Goal: Information Seeking & Learning: Learn about a topic

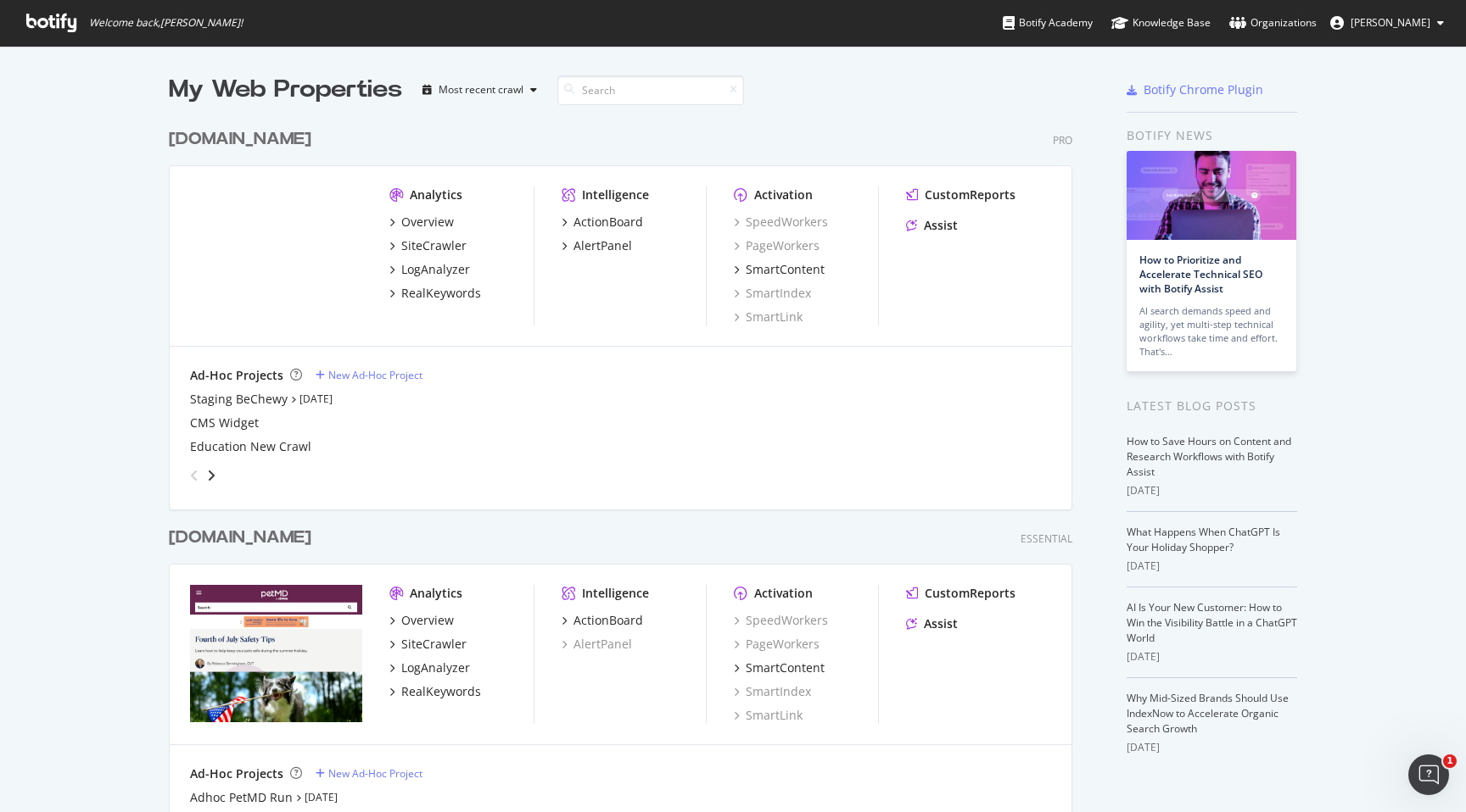
scroll to position [797, 917]
click at [449, 244] on div "SiteCrawler" at bounding box center [433, 246] width 65 height 17
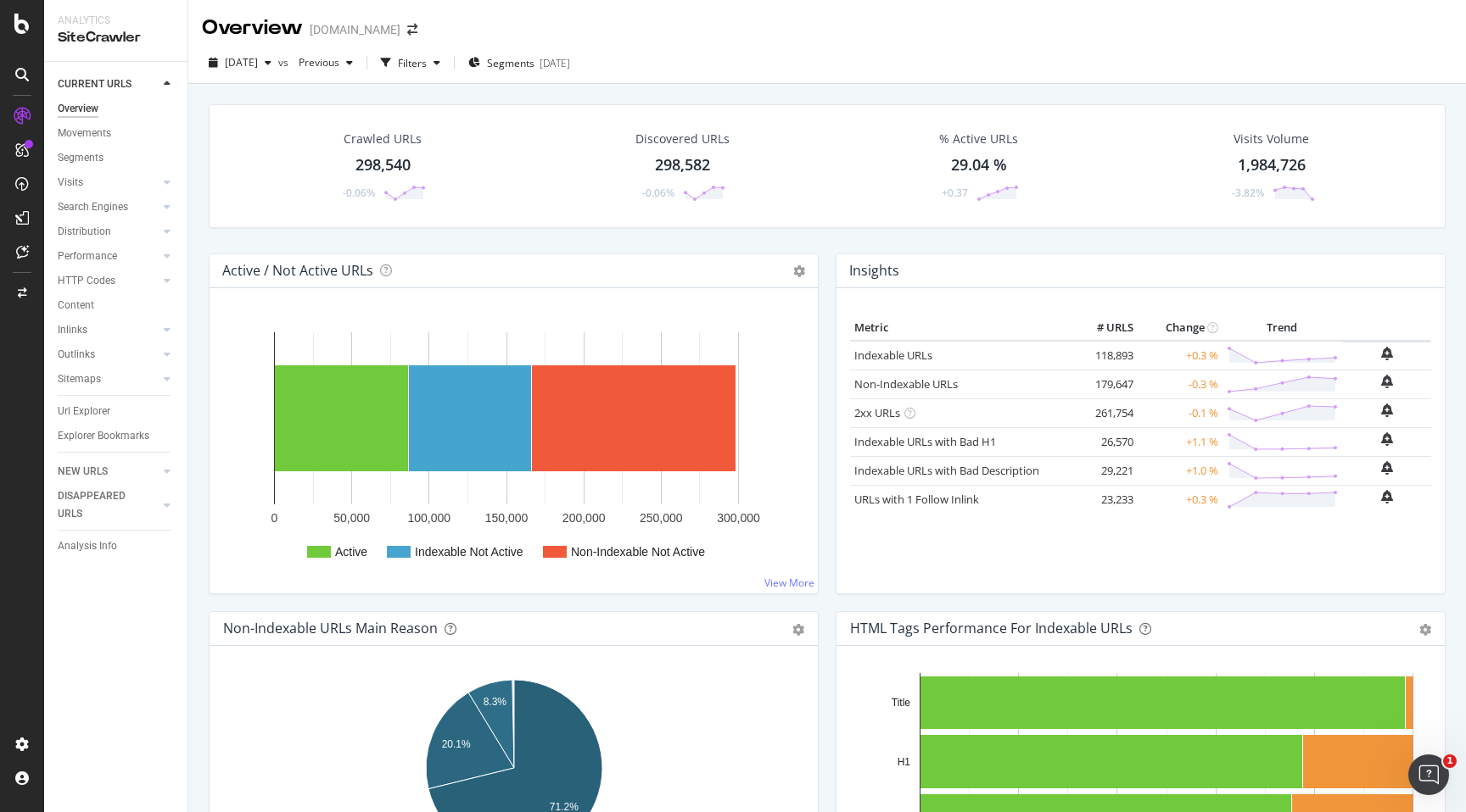
click at [393, 144] on div "Crawled URLs" at bounding box center [382, 139] width 78 height 17
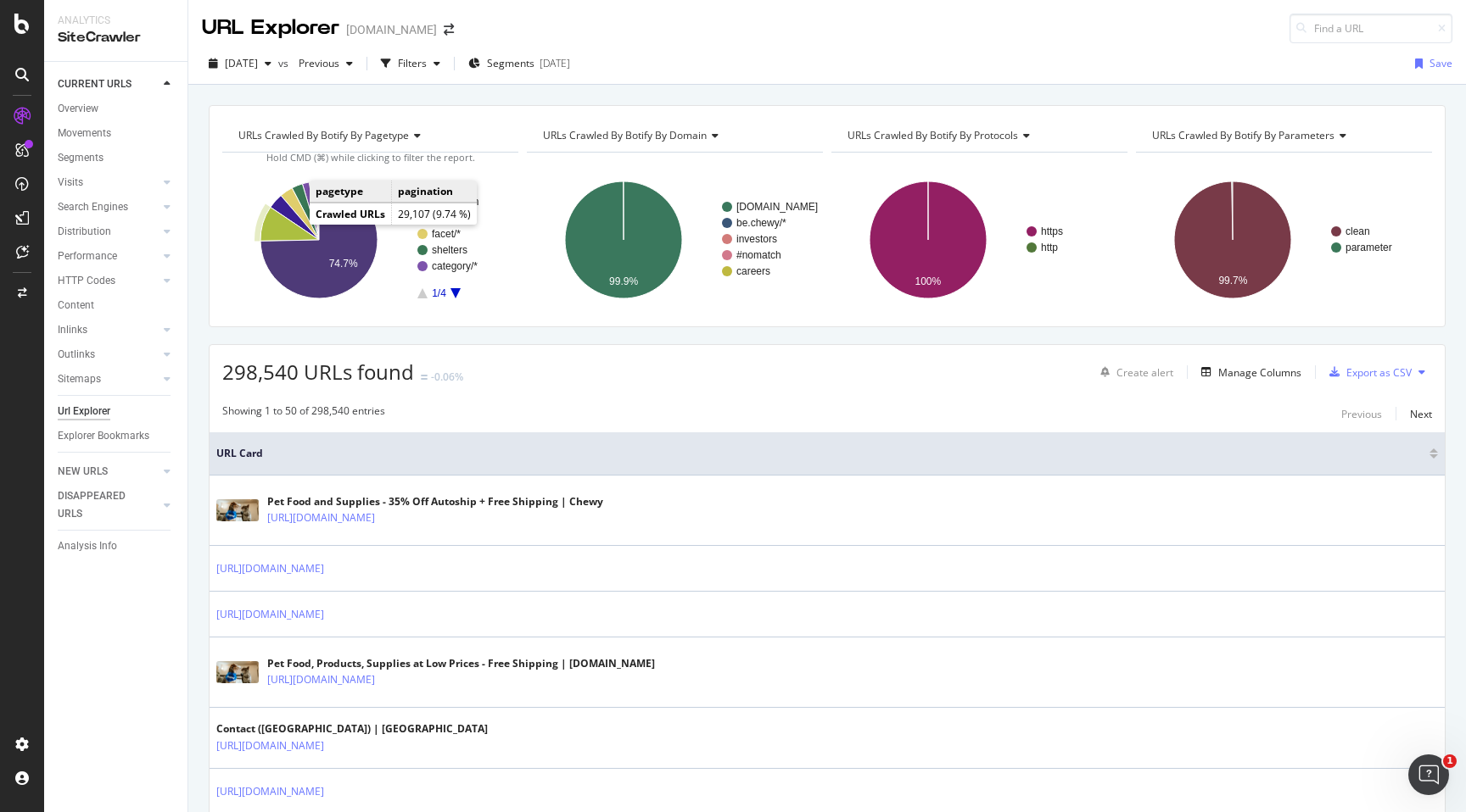
click at [287, 226] on icon "A chart." at bounding box center [290, 224] width 58 height 34
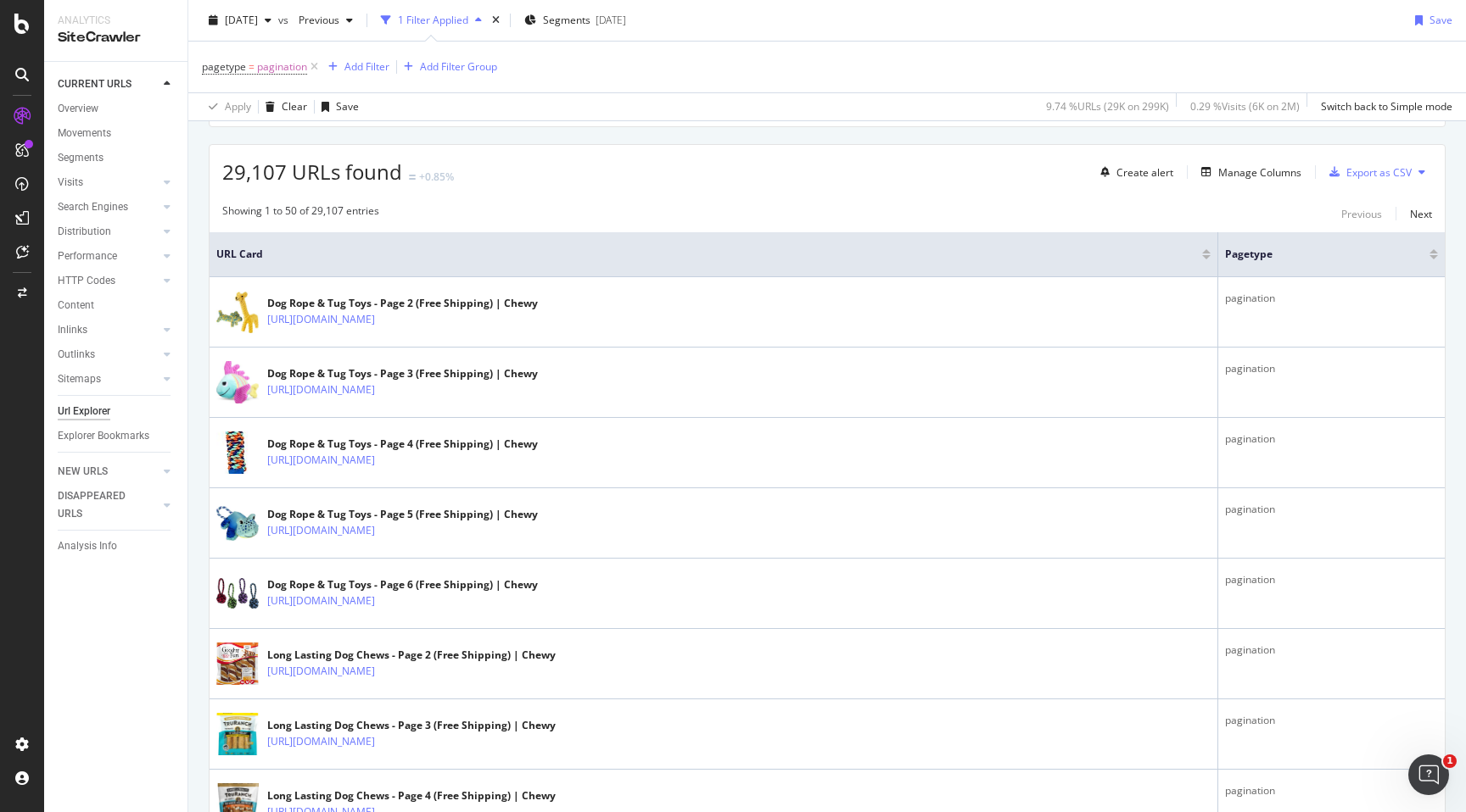
scroll to position [255, 0]
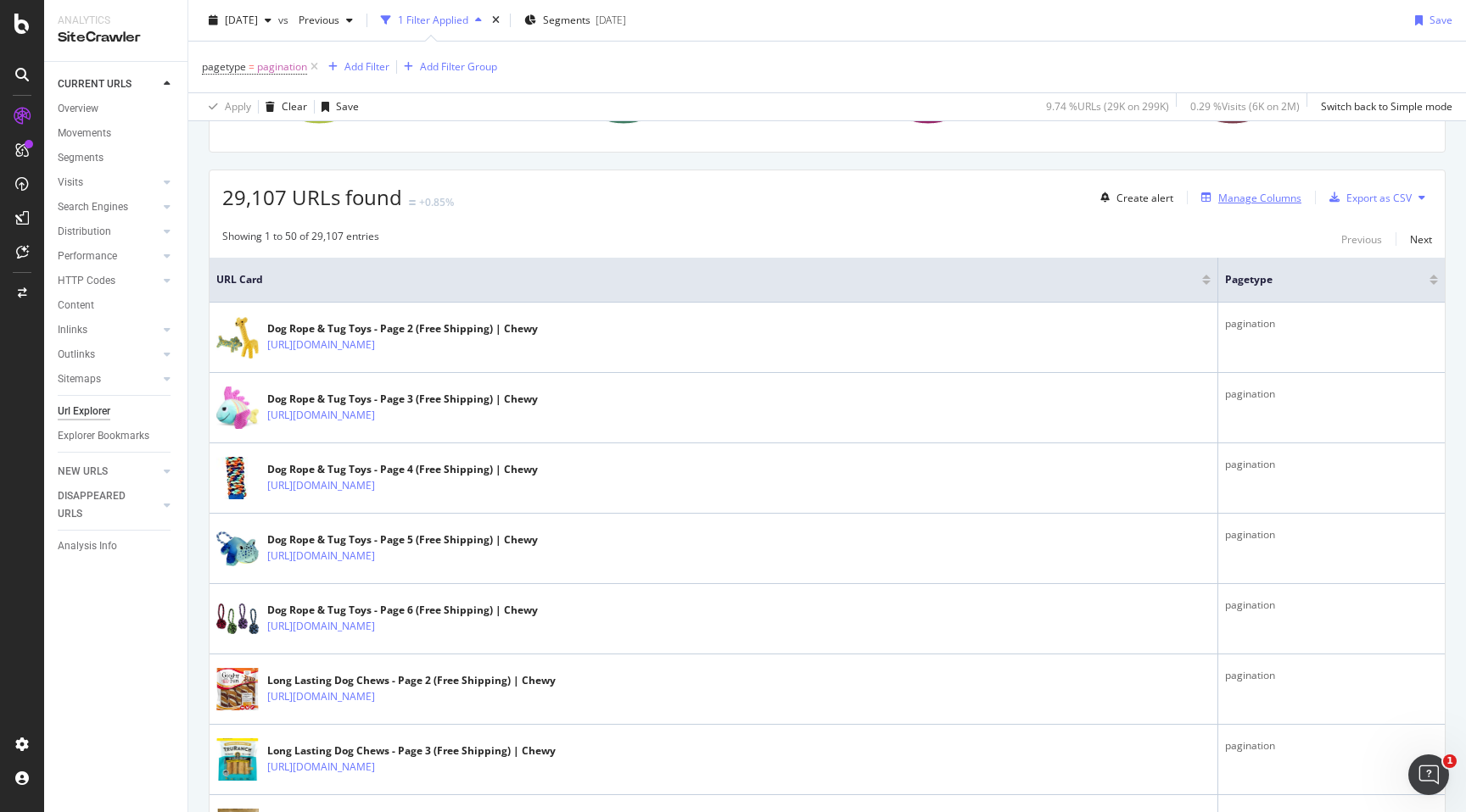
click at [1267, 204] on div "Manage Columns" at bounding box center [1260, 197] width 83 height 15
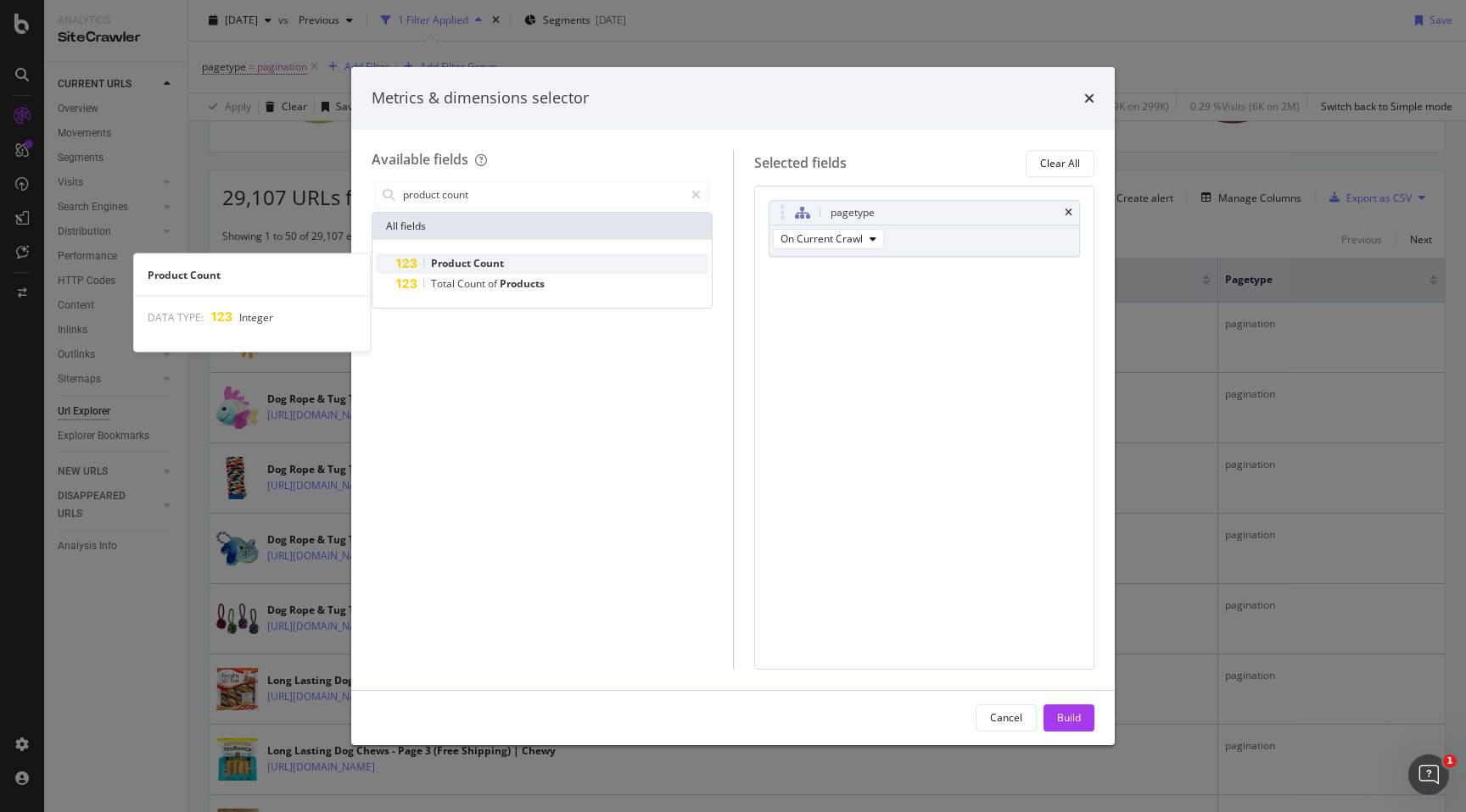
type input "product count"
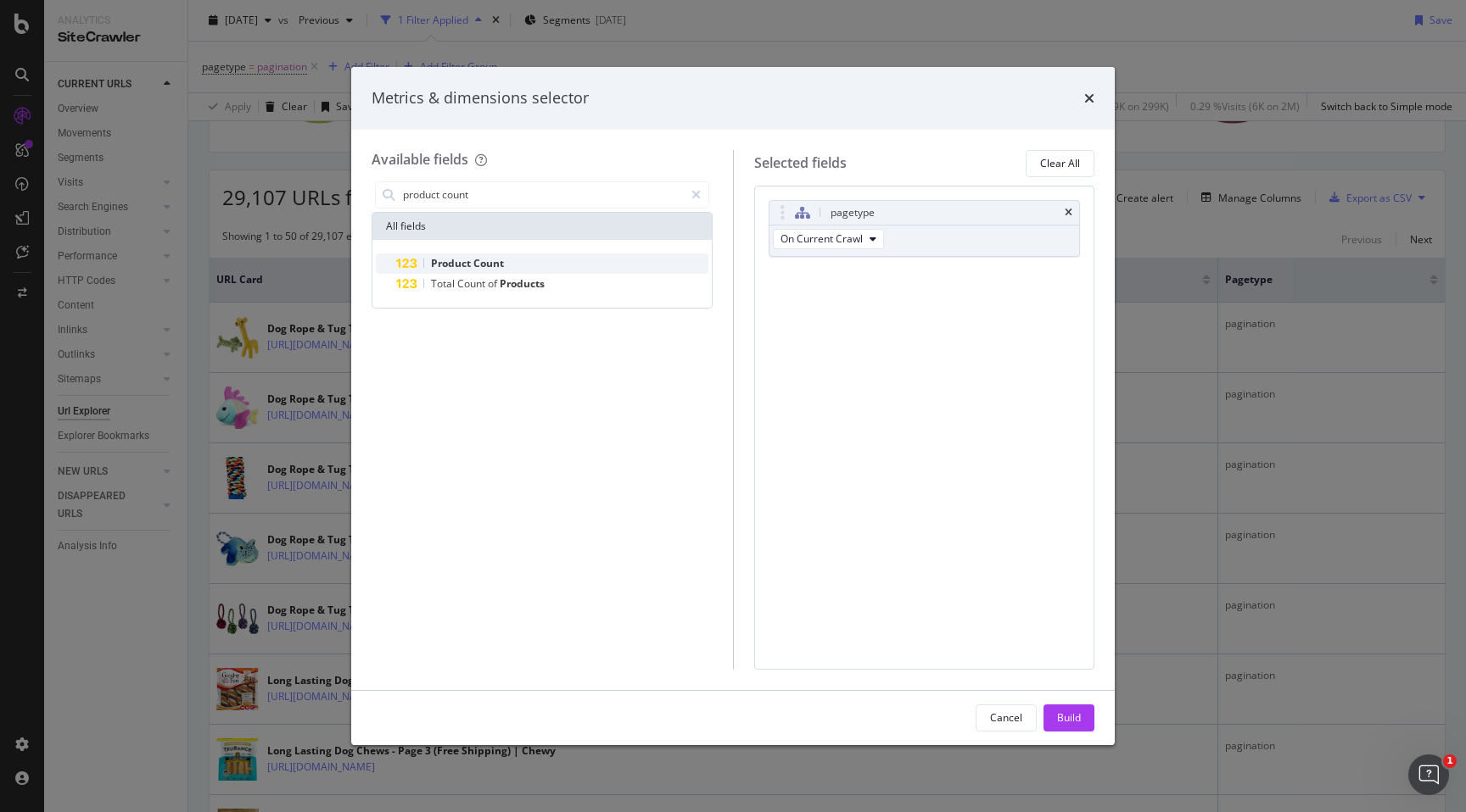
click at [547, 262] on div "Product Count" at bounding box center [552, 263] width 312 height 20
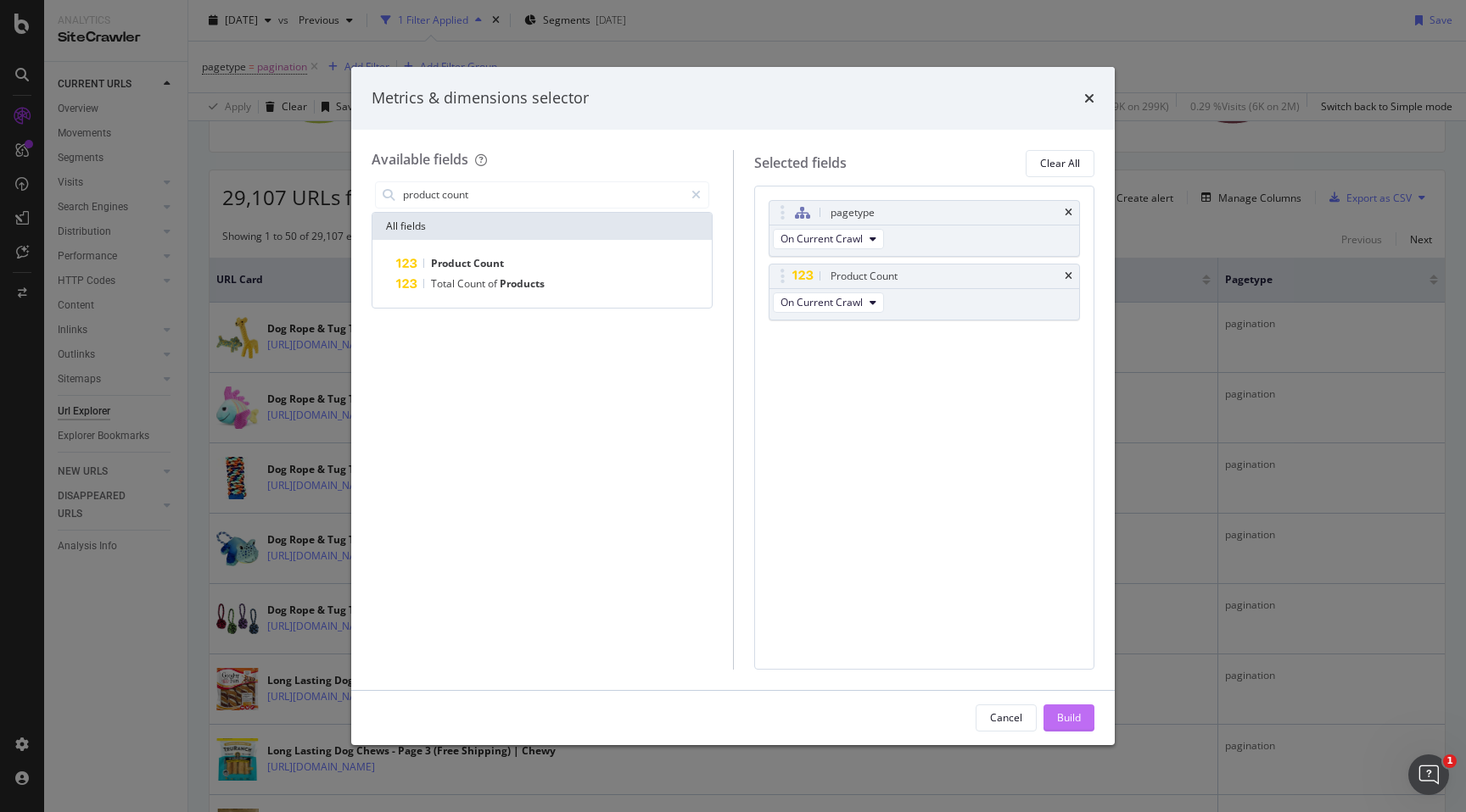
click at [1074, 715] on div "Build" at bounding box center [1069, 717] width 24 height 15
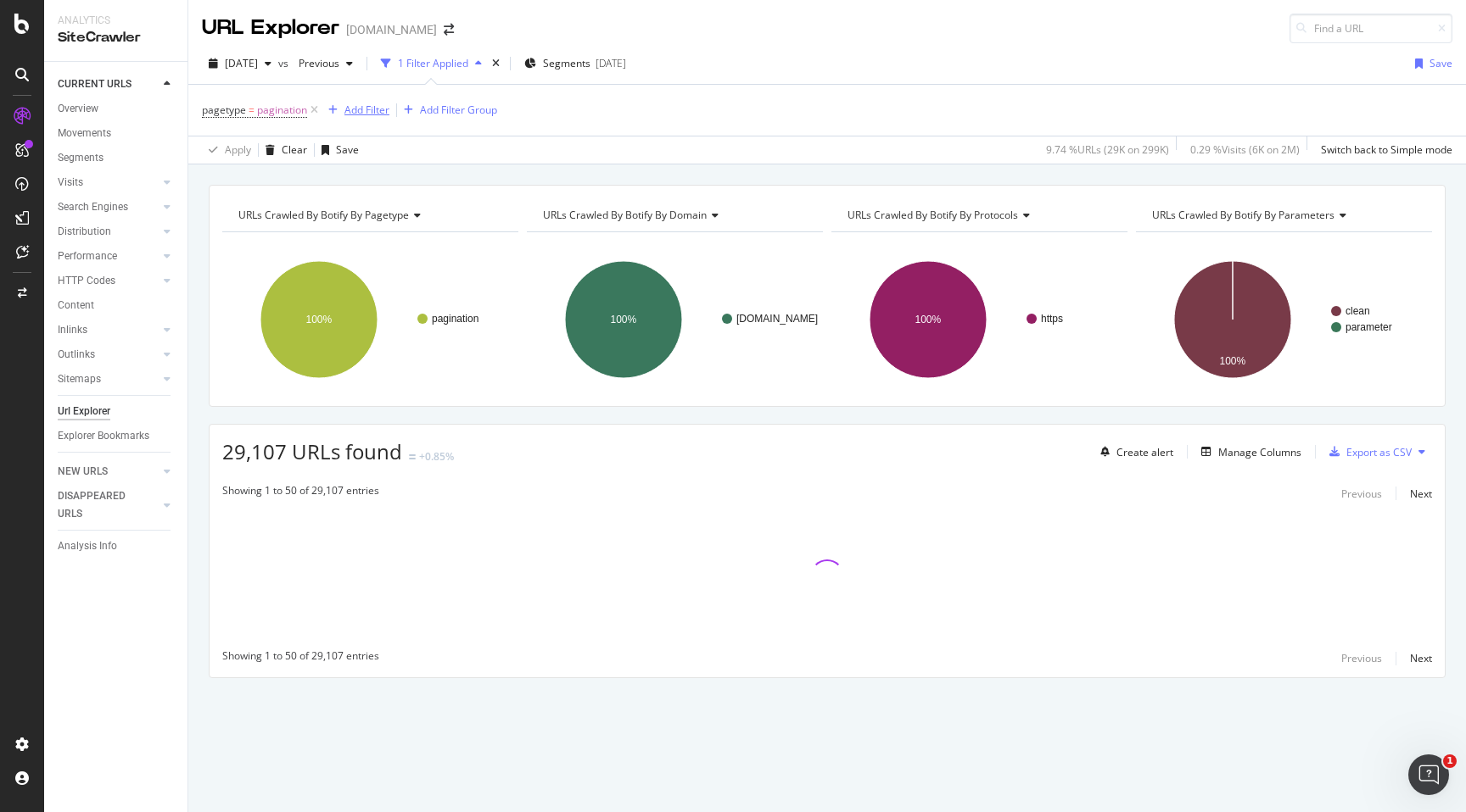
click at [364, 101] on div "Add Filter" at bounding box center [355, 109] width 68 height 18
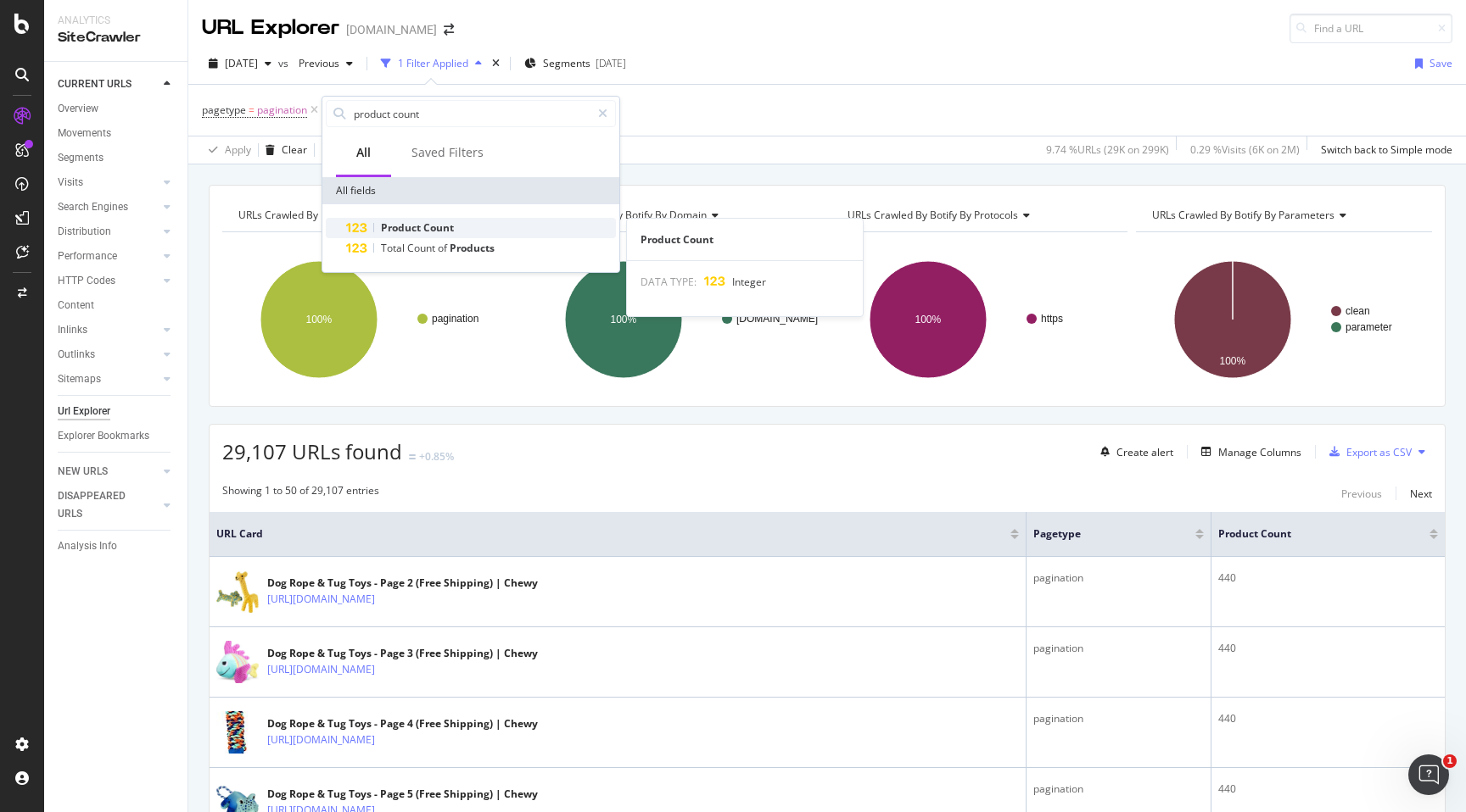
type input "product count"
click at [414, 225] on span "Product" at bounding box center [402, 227] width 43 height 15
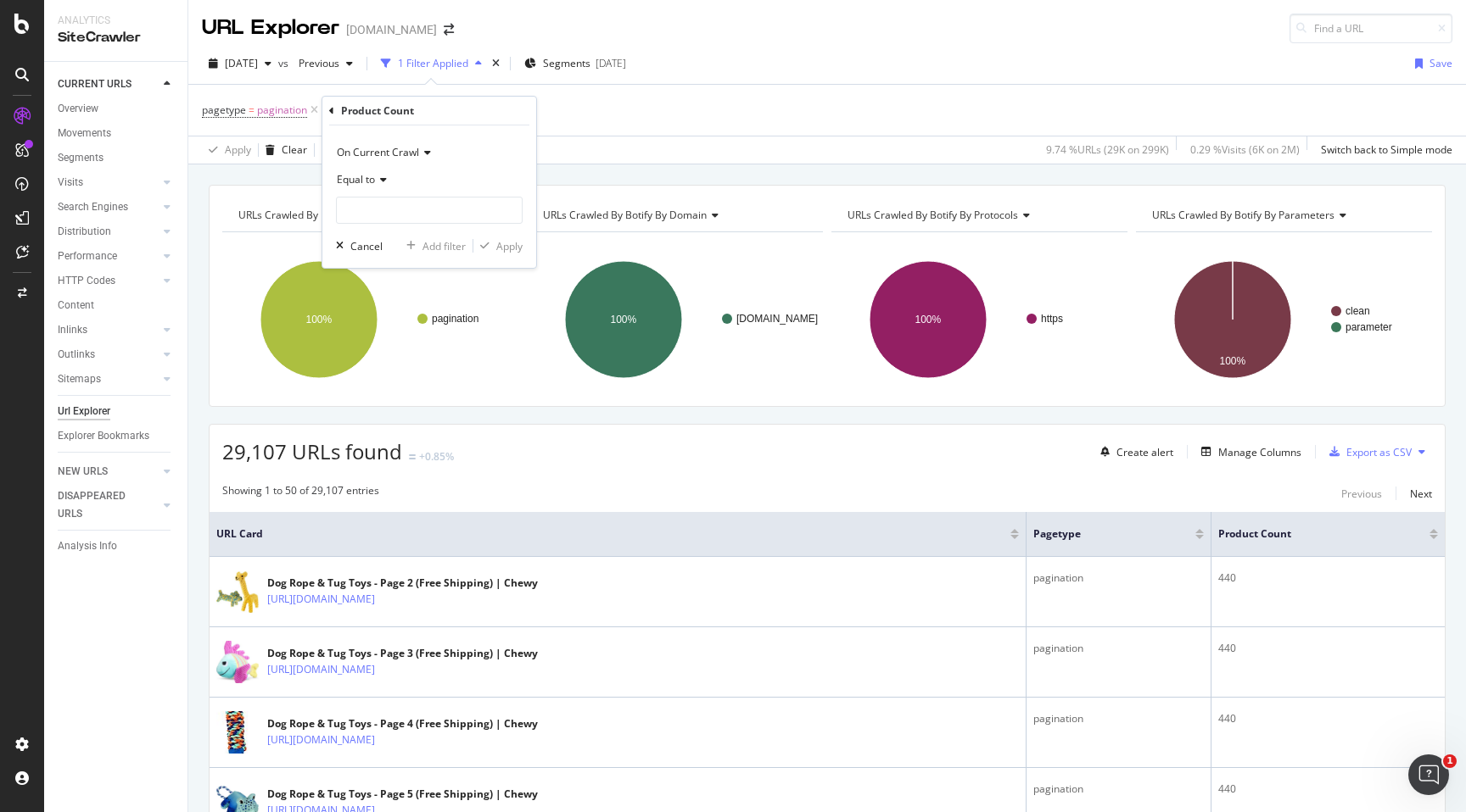
click at [382, 188] on div "Equal to" at bounding box center [429, 180] width 187 height 27
click at [410, 261] on div "Less than" at bounding box center [430, 258] width 181 height 22
click at [431, 206] on input "number" at bounding box center [429, 210] width 187 height 27
type input "1"
click at [504, 247] on div "Apply" at bounding box center [509, 246] width 26 height 15
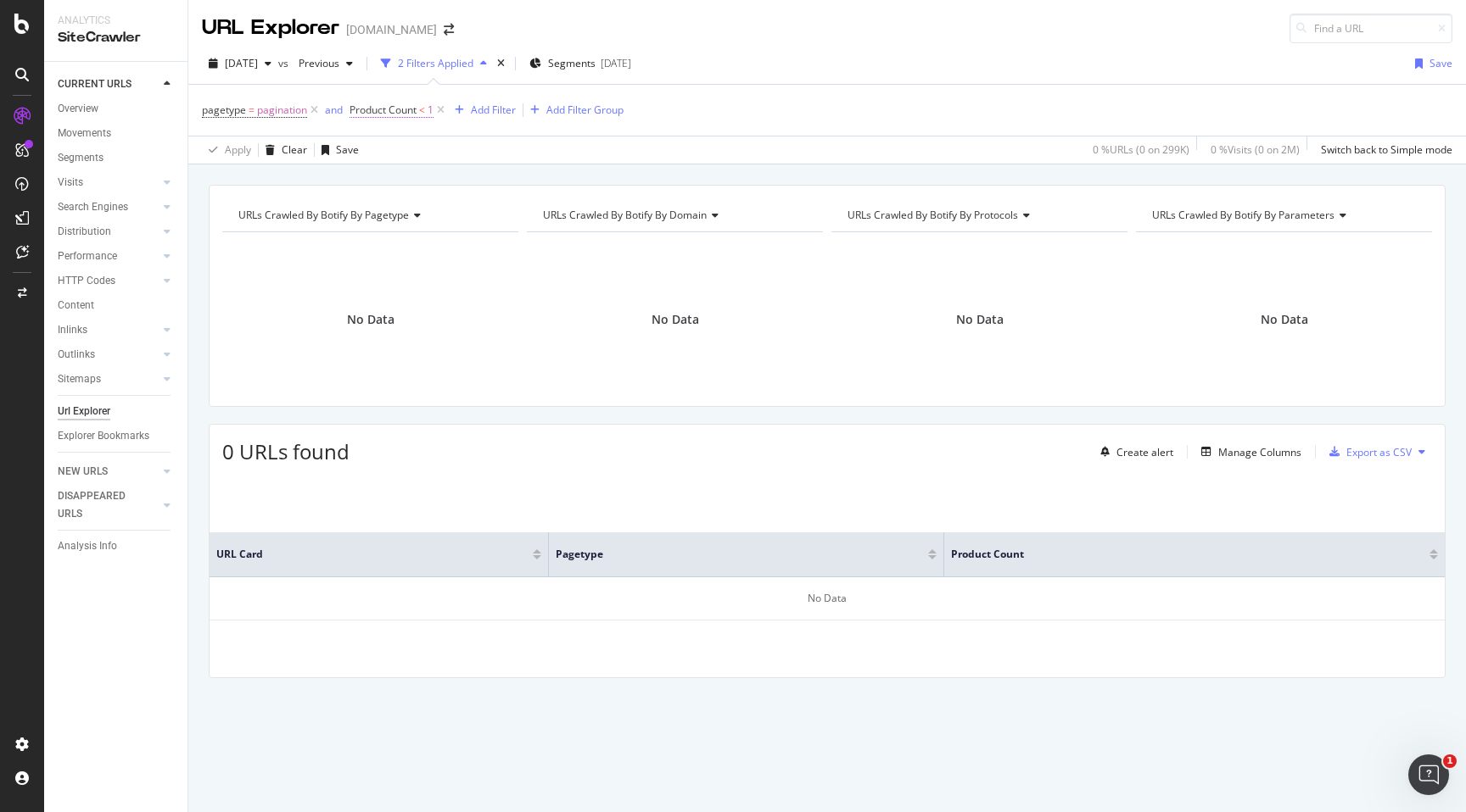
click at [414, 108] on span "Product Count" at bounding box center [382, 109] width 67 height 15
click at [415, 174] on icon at bounding box center [416, 177] width 12 height 11
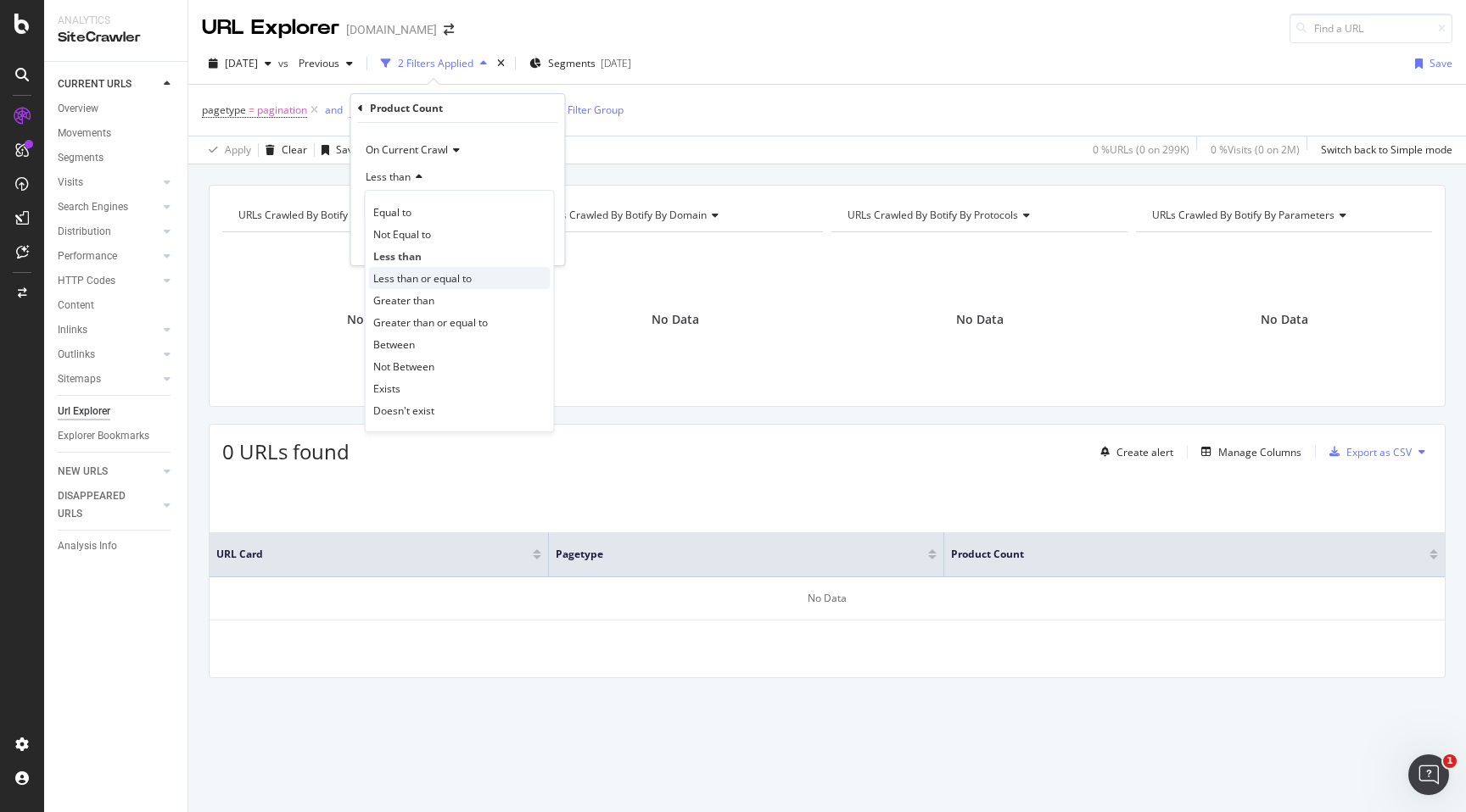
click at [448, 277] on span "Less than or equal to" at bounding box center [422, 278] width 99 height 15
click at [538, 248] on div "Apply" at bounding box center [537, 243] width 26 height 15
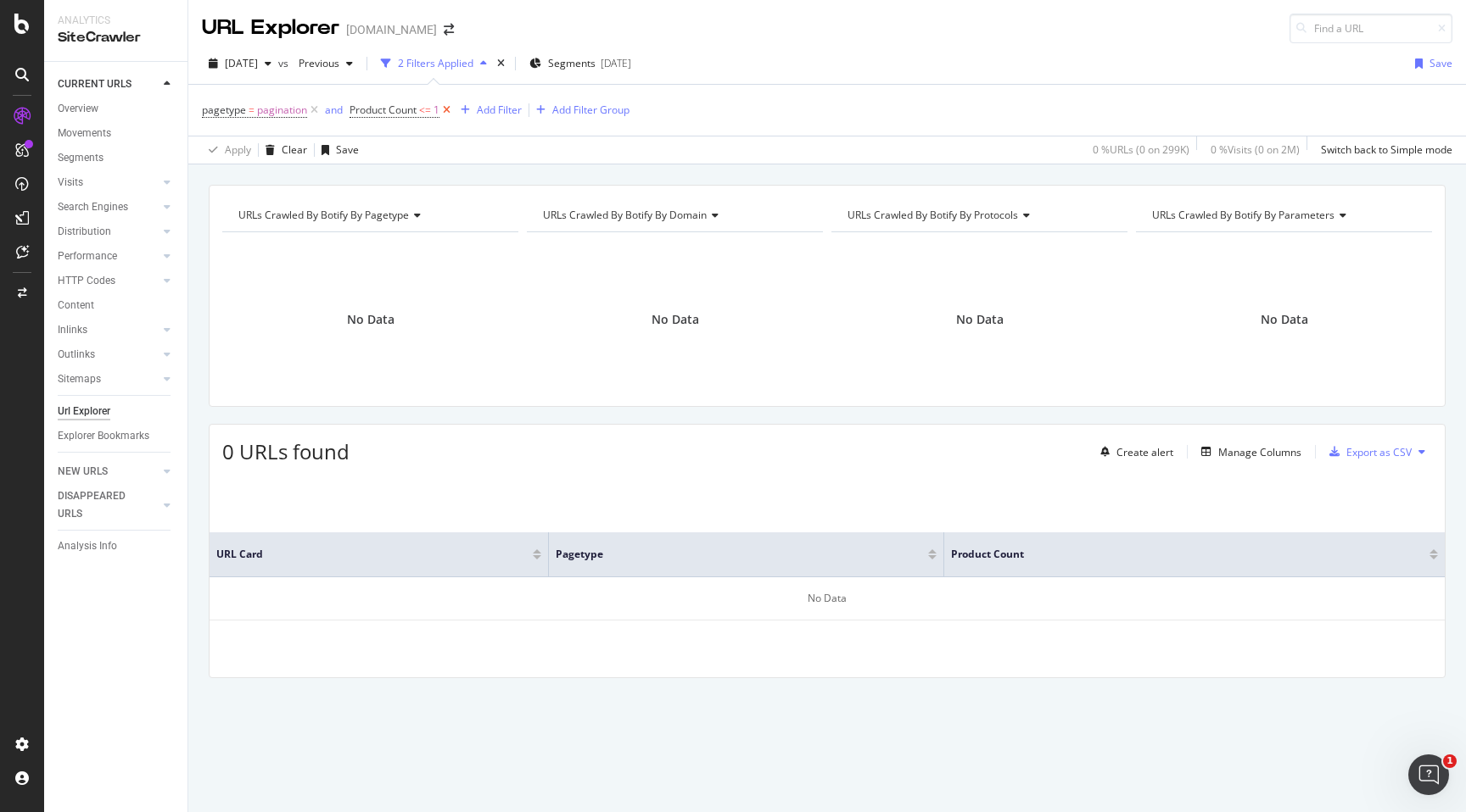
click at [447, 105] on icon at bounding box center [446, 110] width 15 height 17
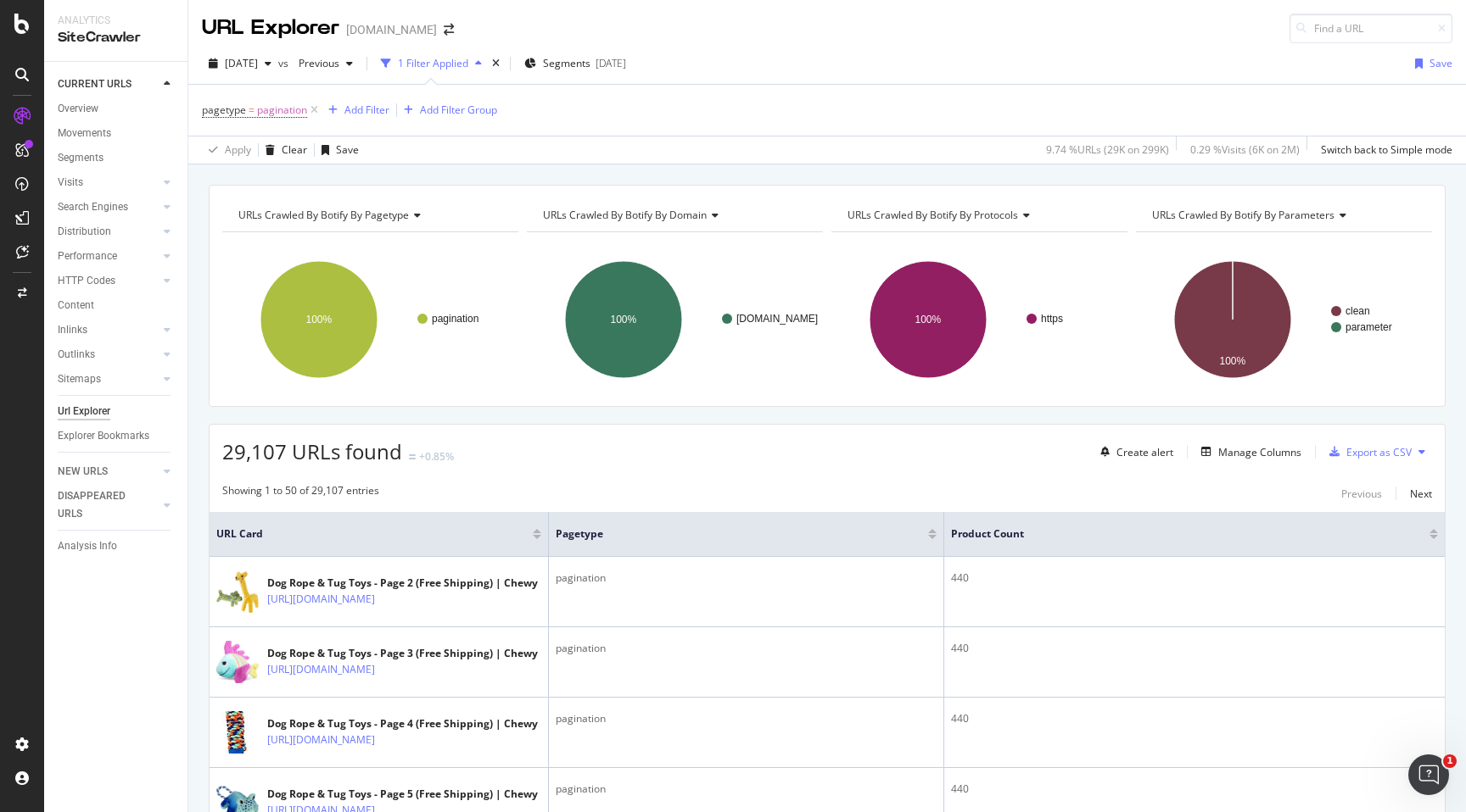
click at [1434, 533] on div at bounding box center [1433, 531] width 9 height 4
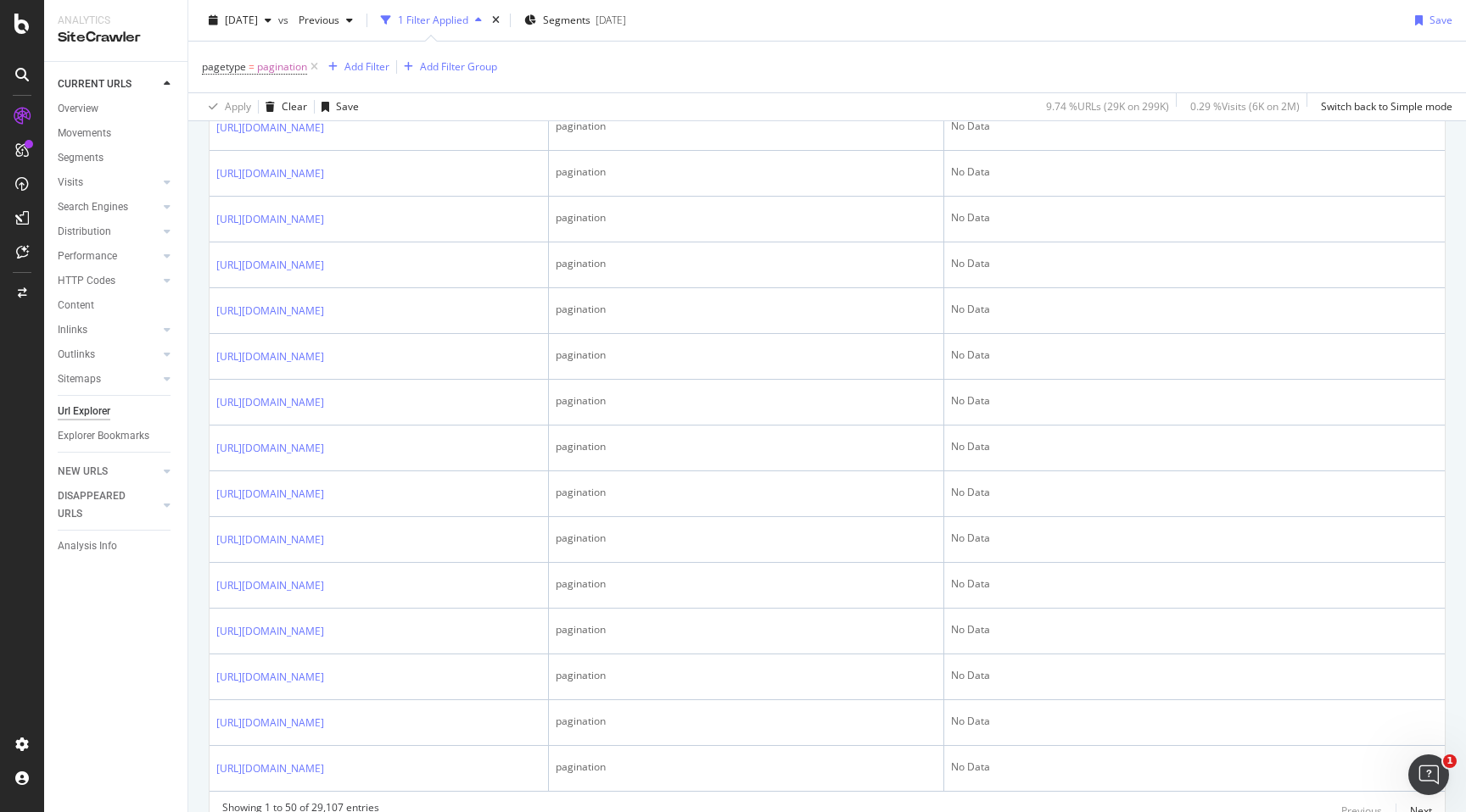
scroll to position [2050, 0]
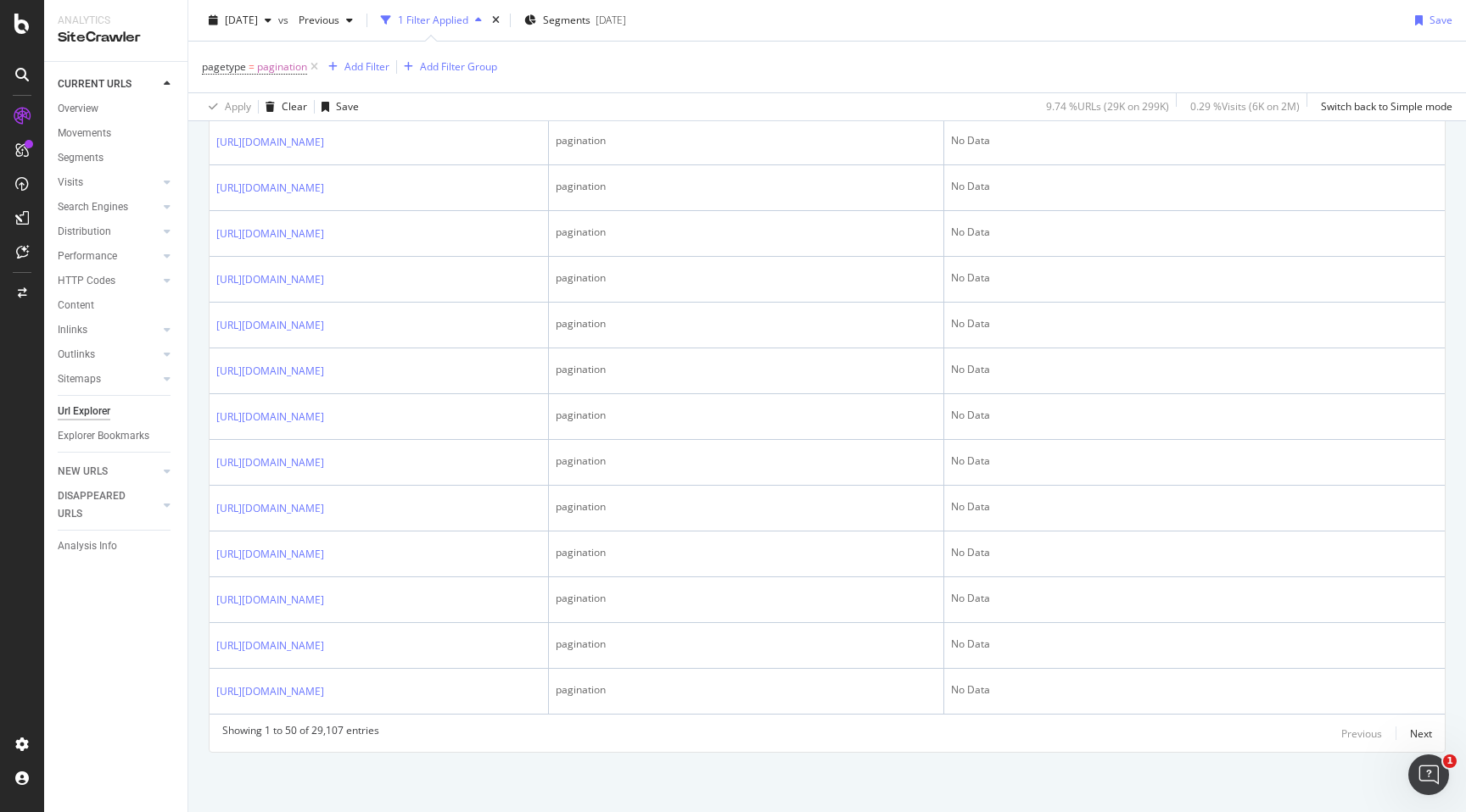
scroll to position [2634, 0]
click at [1414, 725] on div "Next" at bounding box center [1420, 733] width 22 height 18
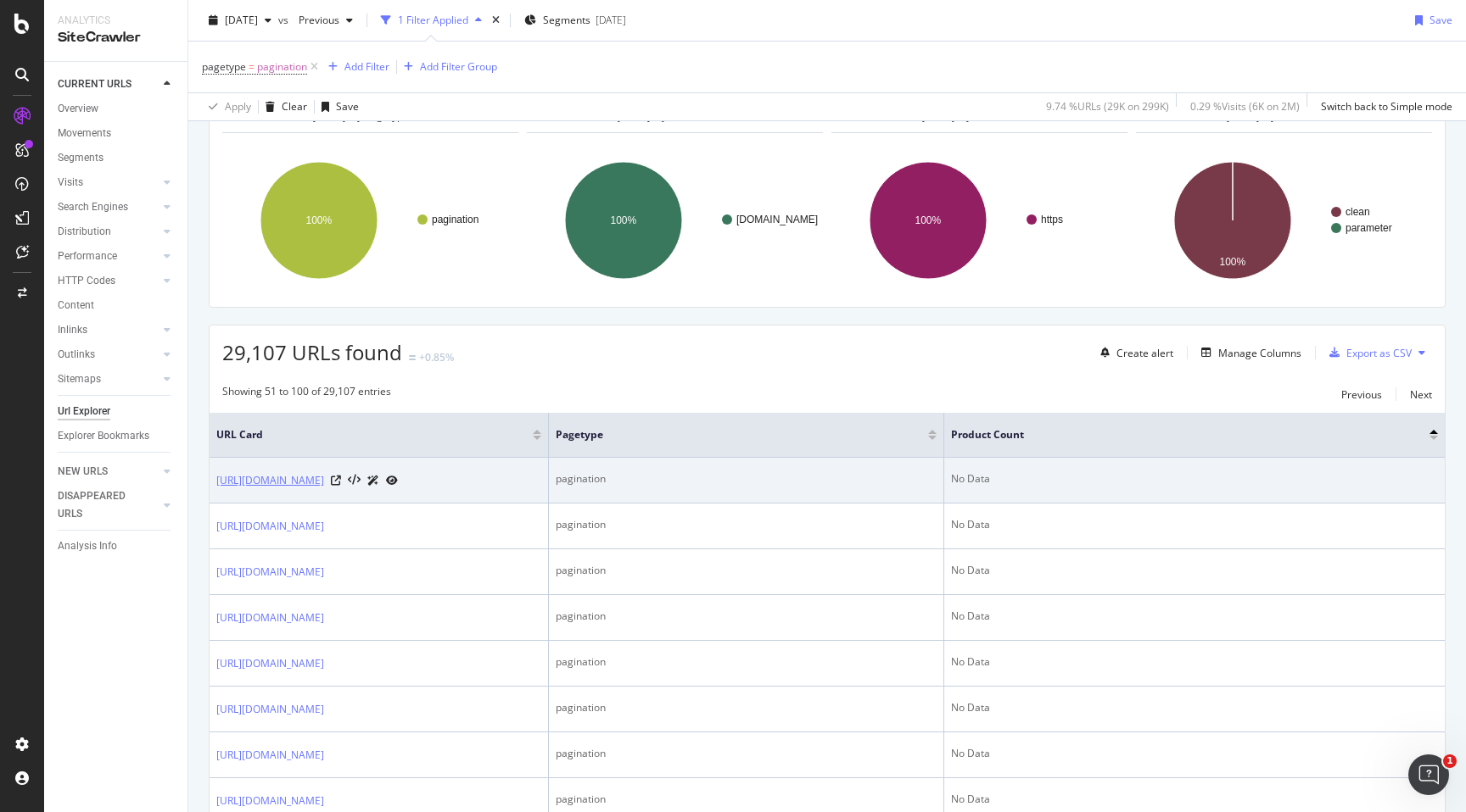
scroll to position [101, 0]
click at [341, 484] on icon at bounding box center [336, 479] width 11 height 11
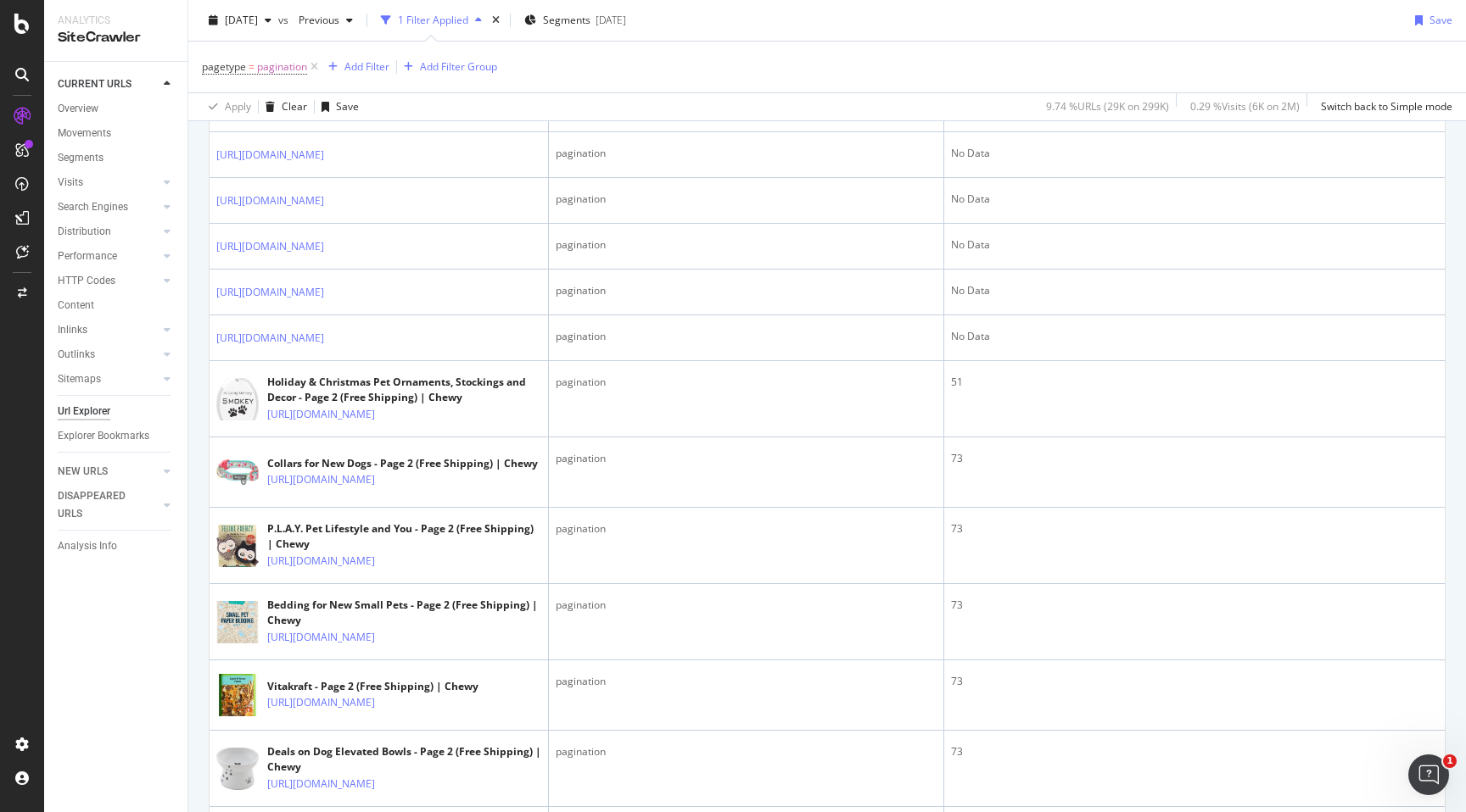
scroll to position [1112, 0]
